Goal: Information Seeking & Learning: Check status

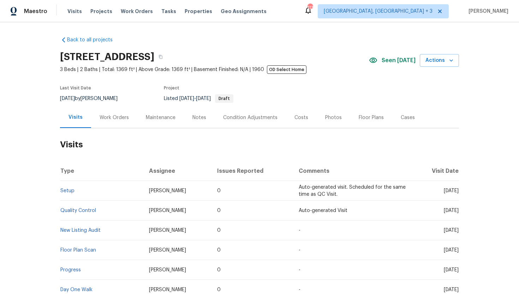
click at [108, 118] on div "Work Orders" at bounding box center [114, 117] width 29 height 7
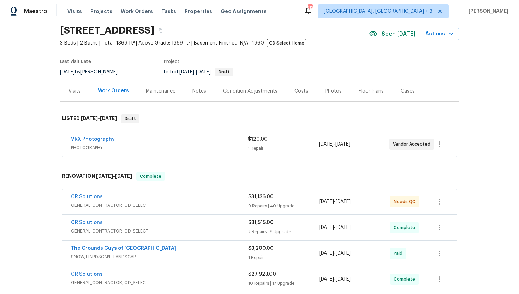
scroll to position [69, 0]
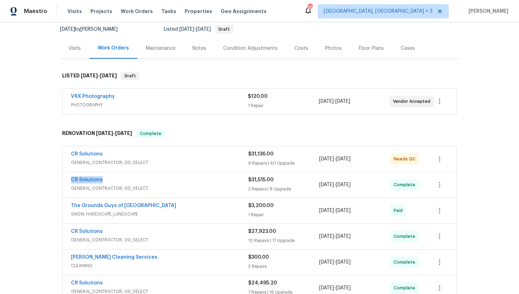
drag, startPoint x: 114, startPoint y: 180, endPoint x: 54, endPoint y: 178, distance: 60.0
click at [54, 178] on div "Back to all projects 3249 Harrow Pl, Charlotte, NC 28205 3 Beds | 2 Baths | Tot…" at bounding box center [259, 158] width 519 height 272
copy link "CR Solutions"
drag, startPoint x: 355, startPoint y: 186, endPoint x: 312, endPoint y: 186, distance: 42.7
click at [312, 186] on div "CR Solutions GENERAL_CONTRACTOR, OD_SELECT $31,515.00 2 Repairs | 8 Upgrade 6/1…" at bounding box center [251, 184] width 360 height 17
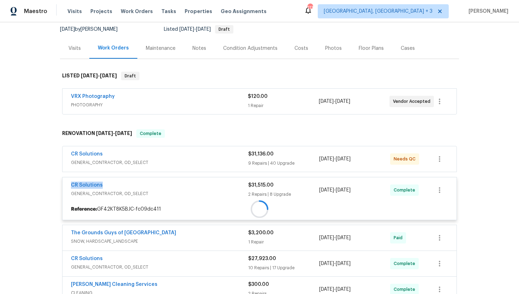
copy div "6/19/2025 - 9/19/2025"
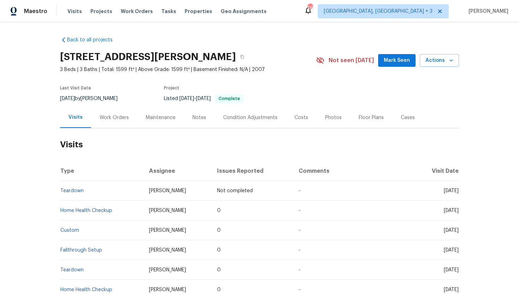
drag, startPoint x: 431, startPoint y: 211, endPoint x: 458, endPoint y: 211, distance: 26.8
click at [458, 211] on span "[DATE]" at bounding box center [451, 210] width 15 height 5
copy span "[DATE]"
click at [111, 123] on div "Work Orders" at bounding box center [114, 117] width 46 height 21
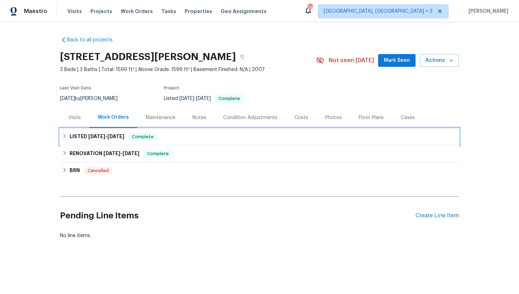
click at [115, 135] on span "[DATE]" at bounding box center [115, 136] width 17 height 5
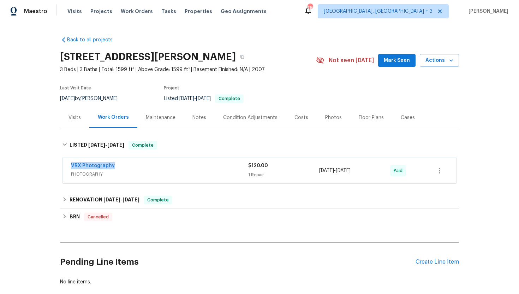
drag, startPoint x: 121, startPoint y: 166, endPoint x: 59, endPoint y: 163, distance: 61.8
click at [59, 163] on div "Back to all projects [STREET_ADDRESS][PERSON_NAME] 3 Beds | 3 Baths | Total: 15…" at bounding box center [259, 158] width 519 height 272
copy link "VRX Photography"
drag, startPoint x: 372, startPoint y: 174, endPoint x: 315, endPoint y: 166, distance: 58.2
click at [315, 166] on div "VRX Photography PHOTOGRAPHY $120.00 1 Repair [DATE] - [DATE] Paid" at bounding box center [251, 170] width 360 height 17
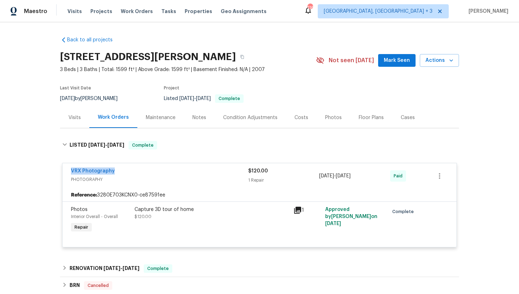
copy div "1 Repair 3/20/2025 - 3/21/2025"
click at [80, 113] on div "Visits" at bounding box center [74, 117] width 29 height 21
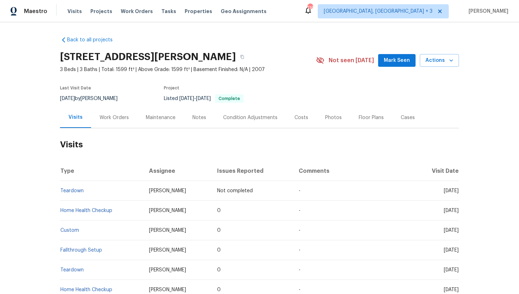
click at [402, 118] on div "Cases" at bounding box center [408, 117] width 14 height 7
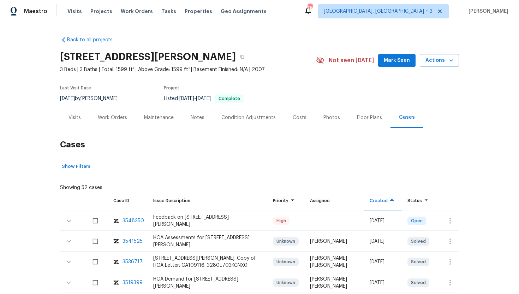
click at [79, 119] on div "Visits" at bounding box center [74, 117] width 12 height 7
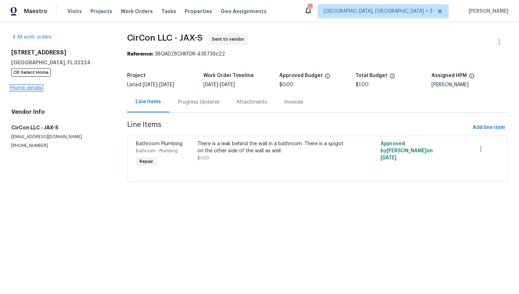
click at [35, 90] on link "Home details" at bounding box center [26, 87] width 31 height 5
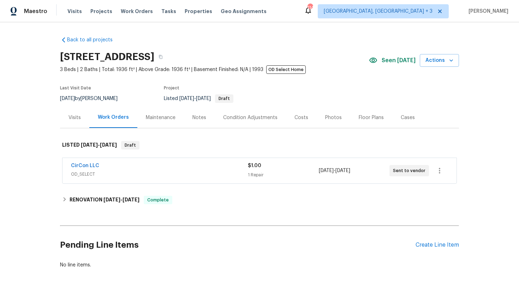
click at [161, 181] on div "CirCon LLC OD_SELECT $1.00 1 Repair 10/4/2025 - 10/10/2025 Sent to vendor" at bounding box center [259, 170] width 394 height 25
click at [159, 174] on span "OD_SELECT" at bounding box center [159, 174] width 177 height 7
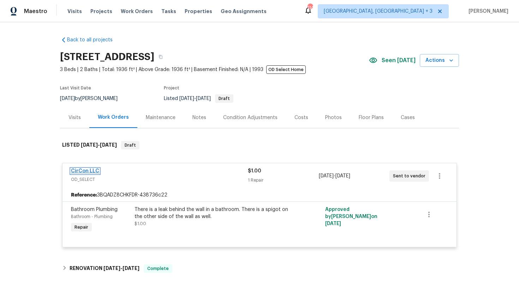
click at [91, 170] on link "CirCon LLC" at bounding box center [85, 170] width 28 height 5
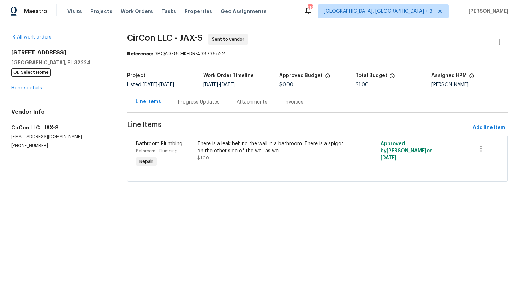
click at [191, 101] on div "Progress Updates" at bounding box center [199, 102] width 42 height 7
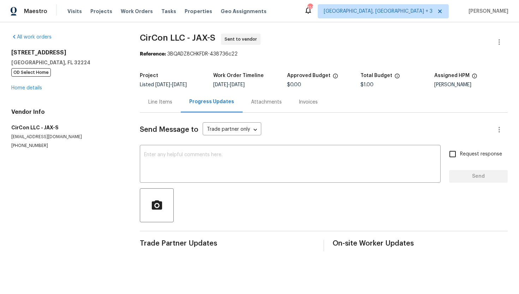
click at [159, 96] on div "Line Items" at bounding box center [160, 101] width 41 height 21
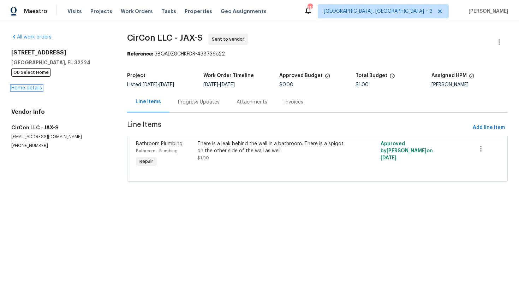
click at [35, 89] on link "Home details" at bounding box center [26, 87] width 31 height 5
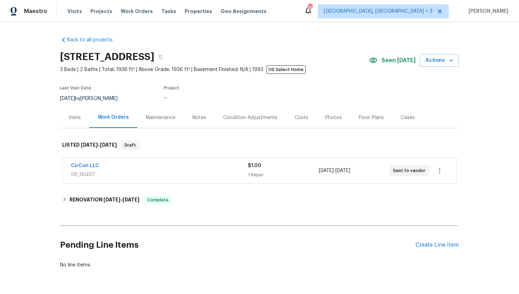
click at [144, 172] on span "OD_SELECT" at bounding box center [159, 174] width 177 height 7
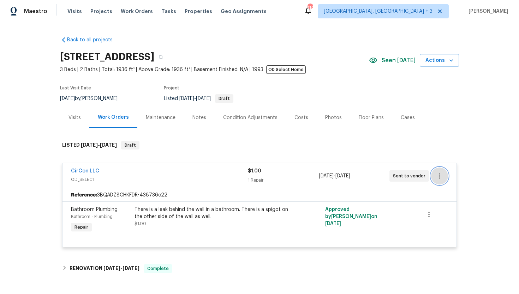
click at [443, 179] on icon "button" at bounding box center [439, 176] width 8 height 8
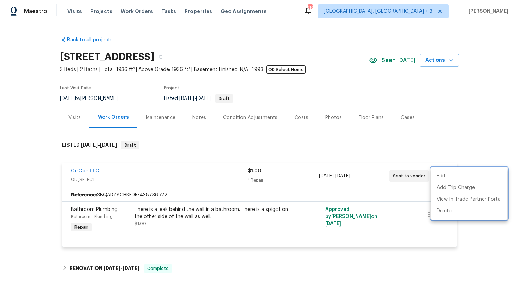
click at [410, 225] on div at bounding box center [259, 147] width 519 height 294
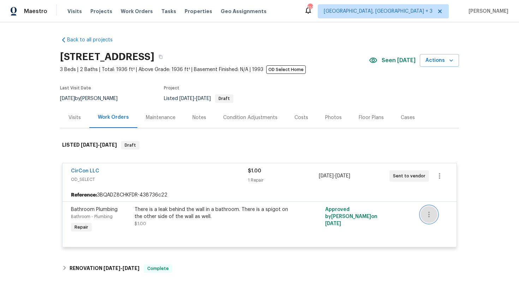
click at [431, 214] on icon "button" at bounding box center [429, 214] width 8 height 8
click at [433, 217] on li "Cancel" at bounding box center [434, 215] width 27 height 12
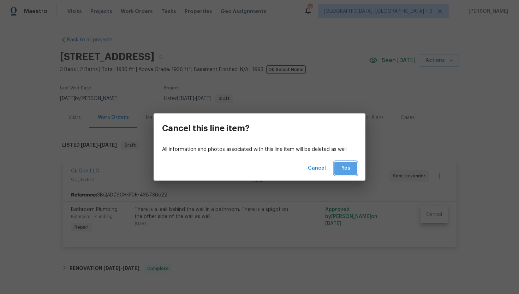
click at [353, 164] on button "Yes" at bounding box center [345, 168] width 23 height 13
click at [350, 167] on span "Yes" at bounding box center [345, 168] width 11 height 9
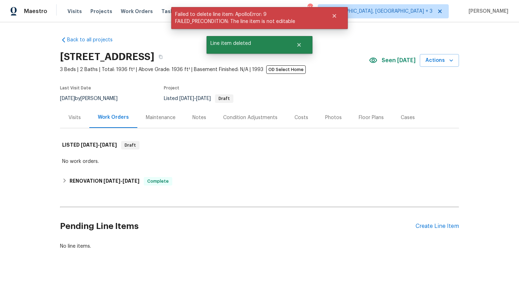
scroll to position [4, 0]
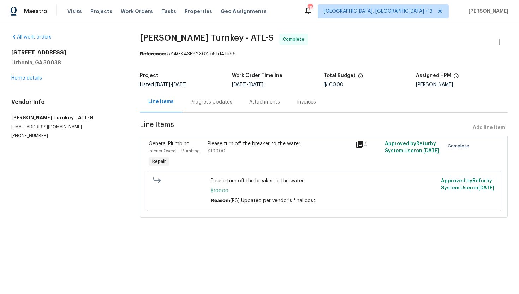
click at [206, 106] on div "Progress Updates" at bounding box center [211, 101] width 59 height 21
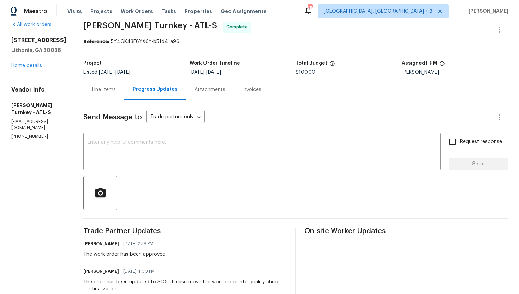
scroll to position [12, 0]
click at [105, 93] on div "Line Items" at bounding box center [104, 90] width 24 height 7
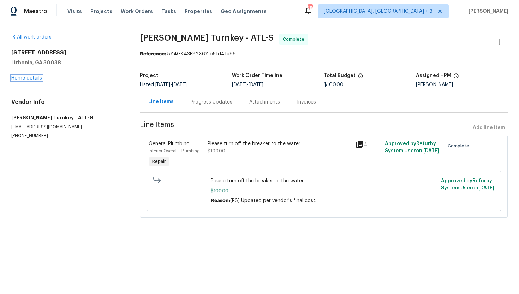
click at [32, 78] on link "Home details" at bounding box center [26, 78] width 31 height 5
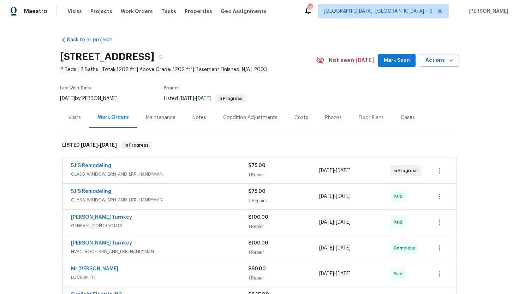
click at [183, 166] on div "5J’S Remodeling" at bounding box center [159, 166] width 177 height 8
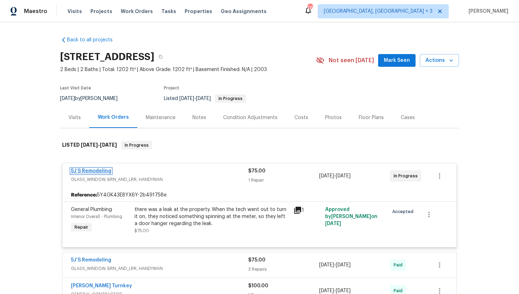
click at [102, 170] on link "5J’S Remodeling" at bounding box center [91, 170] width 40 height 5
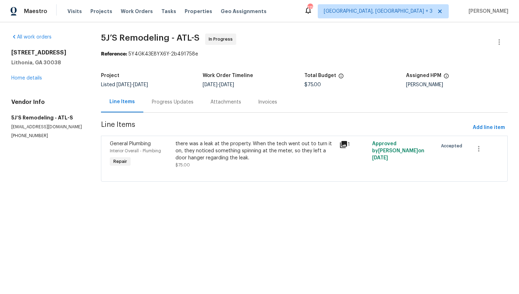
click at [166, 102] on div "Progress Updates" at bounding box center [173, 102] width 42 height 7
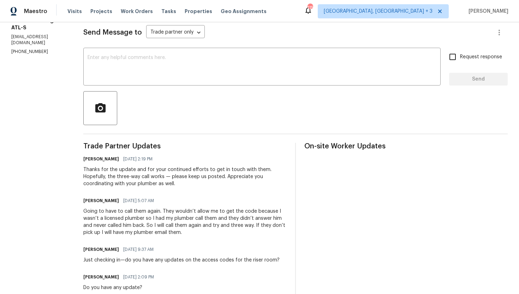
scroll to position [102, 0]
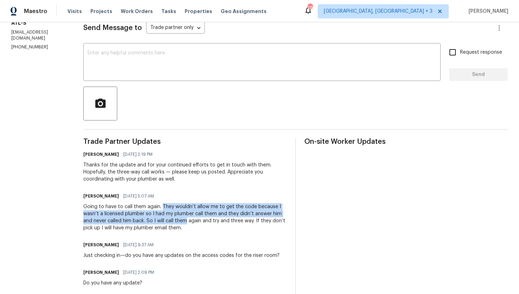
drag, startPoint x: 161, startPoint y: 207, endPoint x: 188, endPoint y: 218, distance: 28.8
click at [188, 218] on div "Going to have to call them again. They wouldn’t allow me to get the code becaus…" at bounding box center [184, 217] width 203 height 28
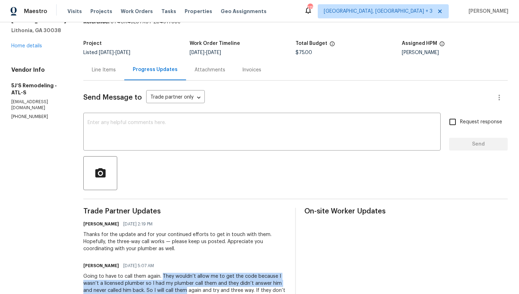
scroll to position [0, 0]
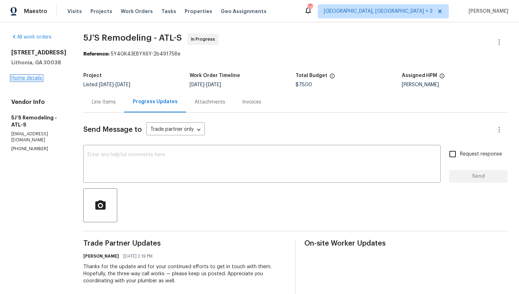
click at [34, 76] on link "Home details" at bounding box center [26, 78] width 31 height 5
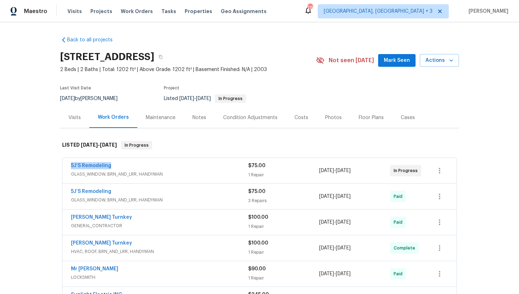
drag, startPoint x: 132, startPoint y: 167, endPoint x: 67, endPoint y: 165, distance: 64.6
click at [67, 165] on div "5J’S Remodeling GLASS_WINDOW, BRN_AND_LRR, HANDYMAN $75.00 1 Repair 9/22/2025 -…" at bounding box center [259, 170] width 394 height 25
copy link "5J’S Remodeling"
click at [99, 165] on link "5J’S Remodeling" at bounding box center [91, 165] width 40 height 5
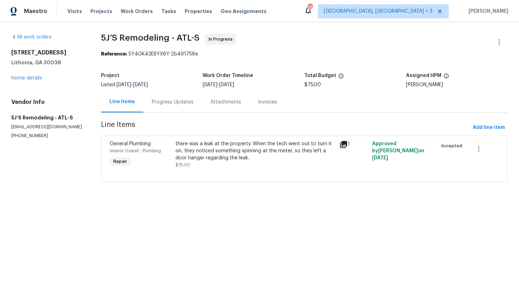
click at [166, 106] on div "Progress Updates" at bounding box center [172, 101] width 59 height 21
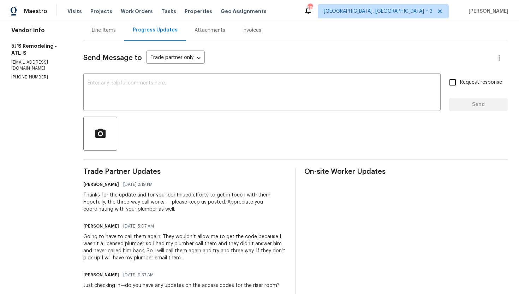
scroll to position [80, 0]
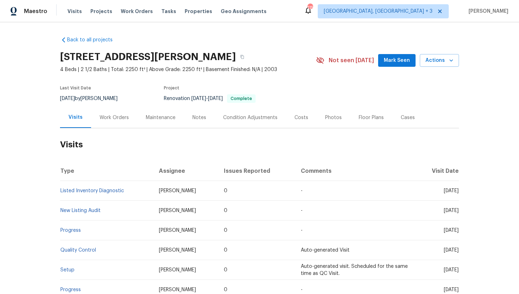
click at [120, 115] on div "Work Orders" at bounding box center [114, 117] width 29 height 7
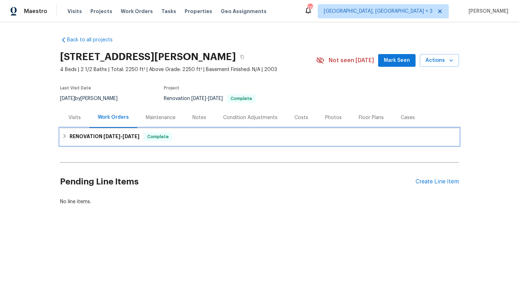
click at [128, 135] on span "[DATE]" at bounding box center [131, 136] width 17 height 5
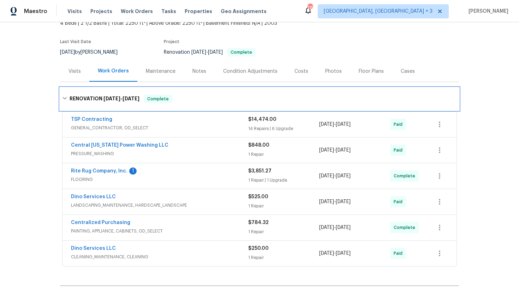
scroll to position [52, 0]
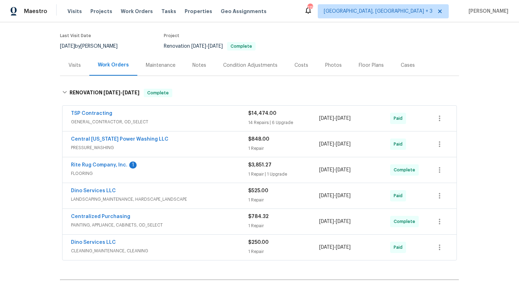
click at [147, 121] on span "GENERAL_CONTRACTOR, OD_SELECT" at bounding box center [159, 121] width 177 height 7
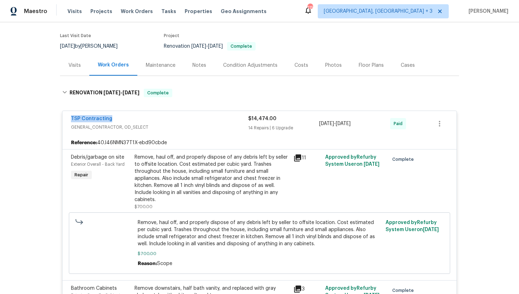
drag, startPoint x: 124, startPoint y: 119, endPoint x: 55, endPoint y: 118, distance: 69.2
click at [55, 118] on div "Back to all projects [STREET_ADDRESS] 4 Beds | 2 1/2 Baths | Total: 2250 ft² | …" at bounding box center [259, 158] width 519 height 272
copy link "TSP Contracting"
drag, startPoint x: 371, startPoint y: 125, endPoint x: 311, endPoint y: 124, distance: 60.0
click at [311, 124] on div "TSP Contracting GENERAL_CONTRACTOR, OD_SELECT $14,474.00 14 Repairs | 6 Upgrade…" at bounding box center [251, 123] width 360 height 17
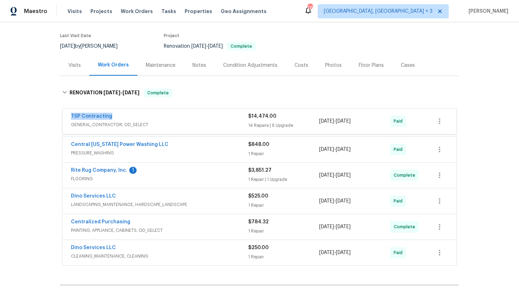
copy div "14 Repairs | 6 Upgrade [DATE] - [DATE]"
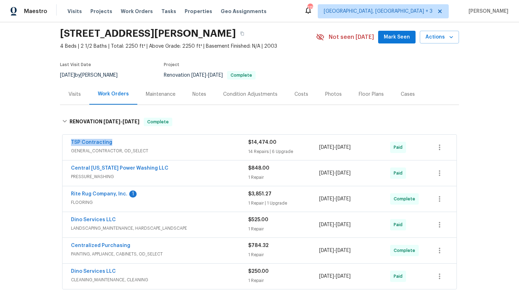
scroll to position [59, 0]
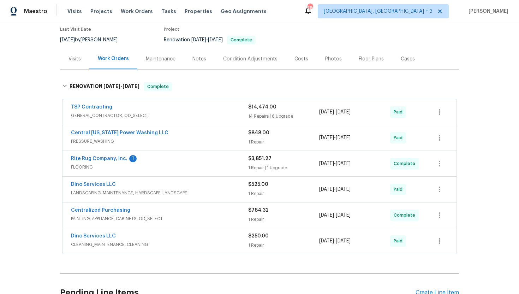
click at [82, 58] on div "Visits" at bounding box center [74, 58] width 29 height 21
